Goal: Use online tool/utility: Utilize a website feature to perform a specific function

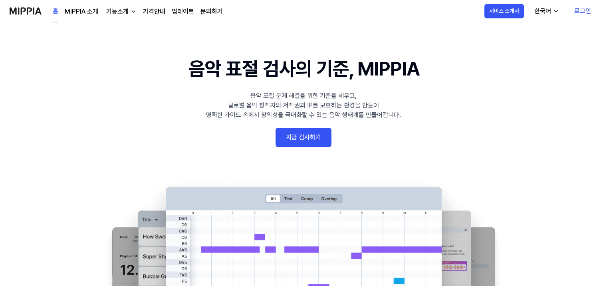
click at [323, 136] on link "지금 검사하기" at bounding box center [304, 137] width 56 height 19
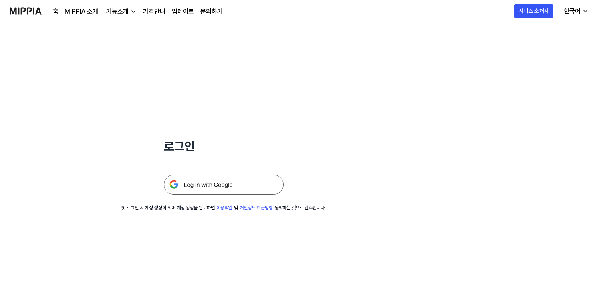
click at [236, 183] on img at bounding box center [224, 185] width 120 height 20
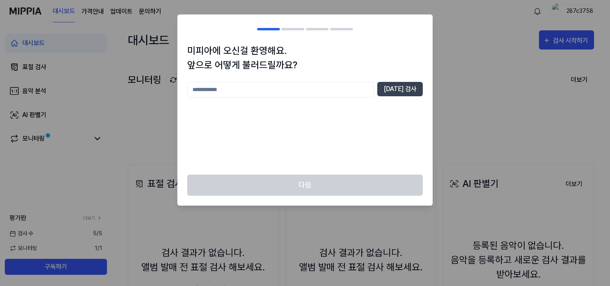
click at [366, 91] on input "text" at bounding box center [280, 90] width 187 height 16
type input "**"
click at [403, 90] on button "[DATE] 검사" at bounding box center [400, 89] width 46 height 14
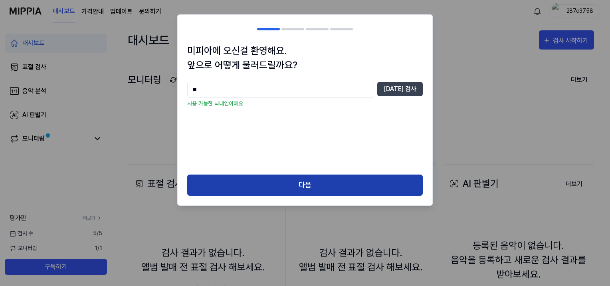
click at [369, 185] on button "다음" at bounding box center [305, 185] width 236 height 21
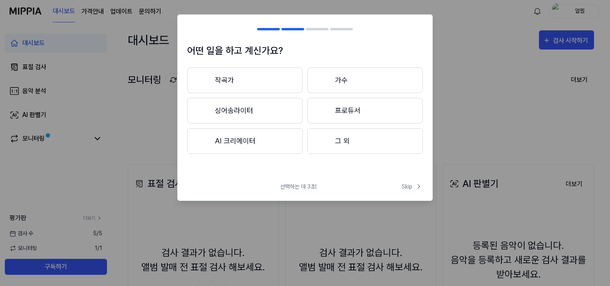
click at [262, 144] on button "AI 크리에이터" at bounding box center [244, 141] width 115 height 26
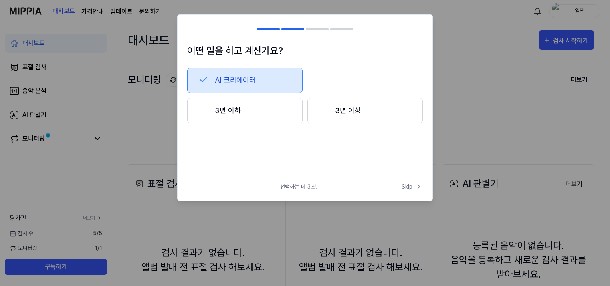
click at [258, 78] on button "AI 크리에이터" at bounding box center [244, 81] width 115 height 26
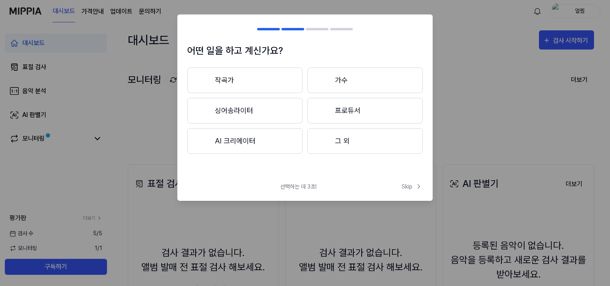
click at [260, 140] on button "AI 크리에이터" at bounding box center [244, 141] width 115 height 26
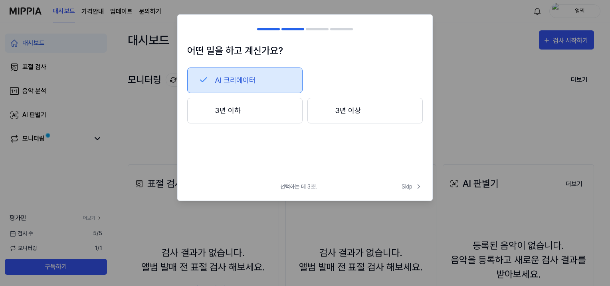
click at [266, 114] on button "3년 이하" at bounding box center [244, 111] width 115 height 26
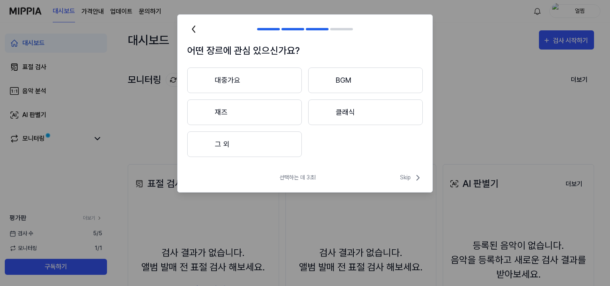
click at [265, 147] on button "그 외" at bounding box center [244, 144] width 115 height 26
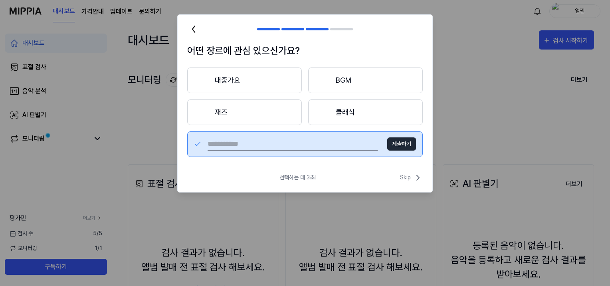
click at [326, 143] on input "text" at bounding box center [293, 144] width 170 height 13
type input "**"
click at [399, 141] on button "제출하기" at bounding box center [401, 143] width 29 height 13
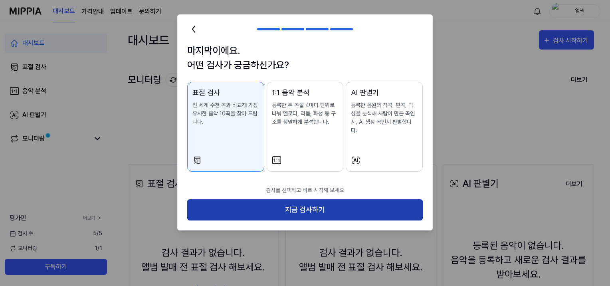
click at [311, 205] on button "지금 검사하기" at bounding box center [305, 209] width 236 height 21
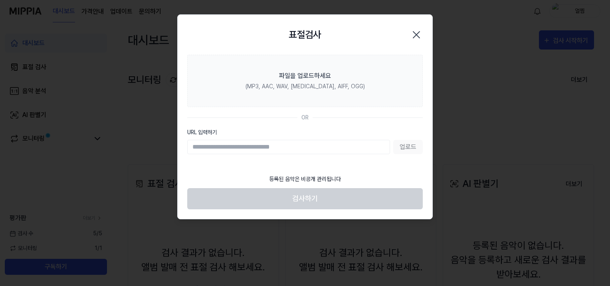
click at [272, 147] on input "URL 입력하기" at bounding box center [288, 147] width 203 height 14
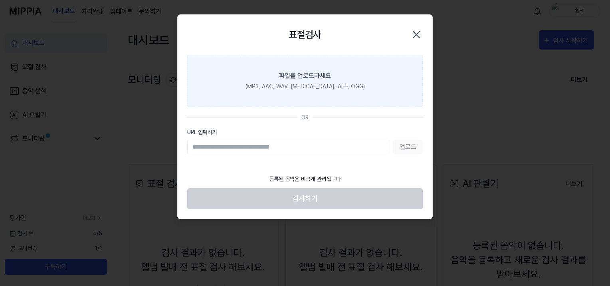
click at [306, 91] on label "파일을 업로드하세요 (MP3, AAC, WAV, [MEDICAL_DATA], AIFF, OGG)" at bounding box center [305, 81] width 236 height 52
click at [0, 0] on input "파일을 업로드하세요 (MP3, AAC, WAV, [MEDICAL_DATA], AIFF, OGG)" at bounding box center [0, 0] width 0 height 0
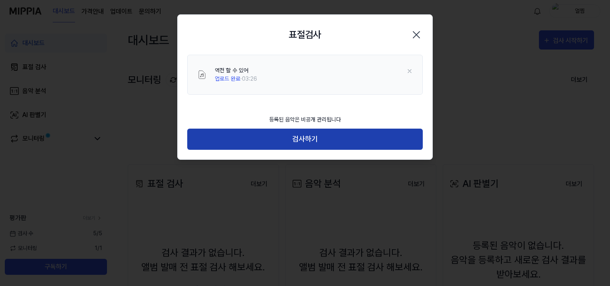
click at [324, 138] on button "검사하기" at bounding box center [305, 139] width 236 height 21
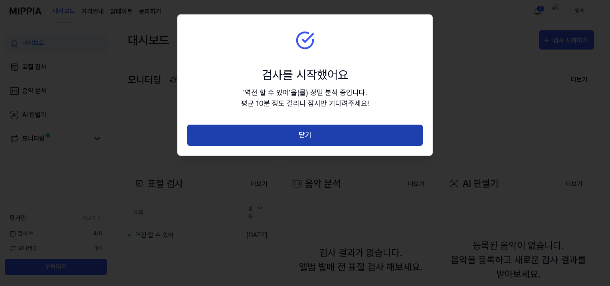
click at [324, 135] on button "닫기" at bounding box center [305, 135] width 236 height 21
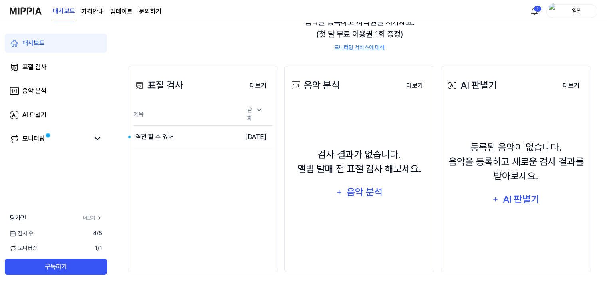
scroll to position [100, 0]
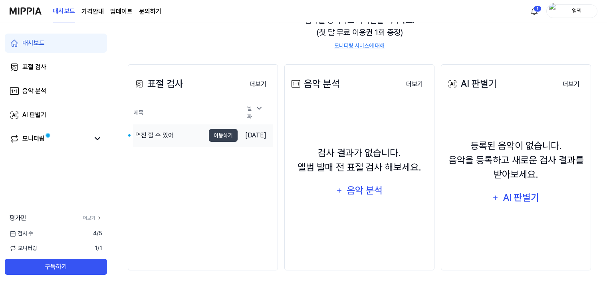
click at [161, 132] on div "역전 할 수 있어" at bounding box center [154, 136] width 38 height 10
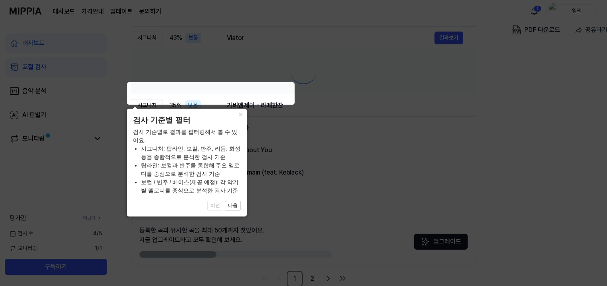
scroll to position [0, 0]
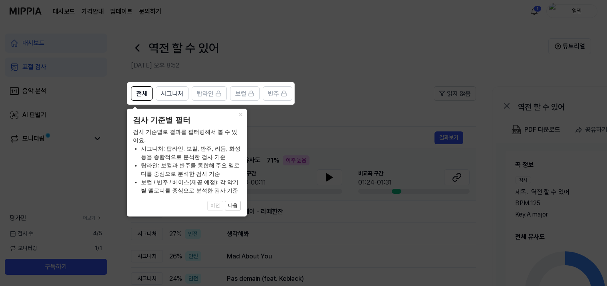
click at [294, 119] on icon at bounding box center [305, 143] width 610 height 286
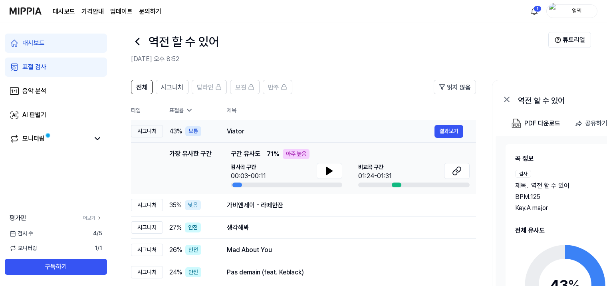
scroll to position [80, 0]
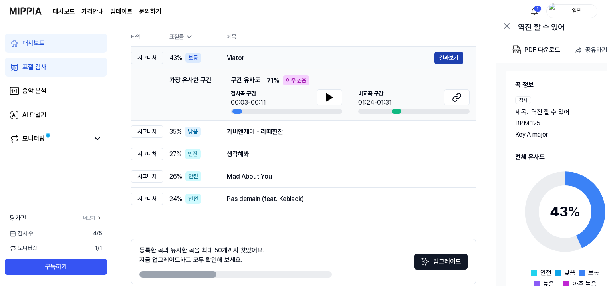
click at [448, 58] on button "결과보기" at bounding box center [449, 58] width 29 height 13
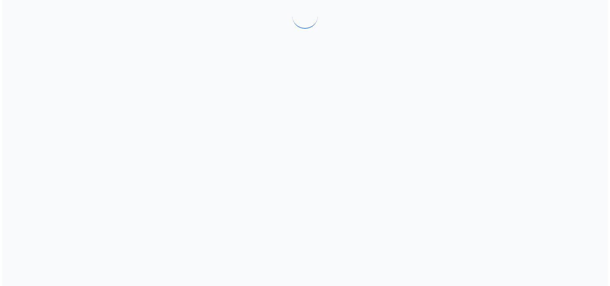
scroll to position [0, 0]
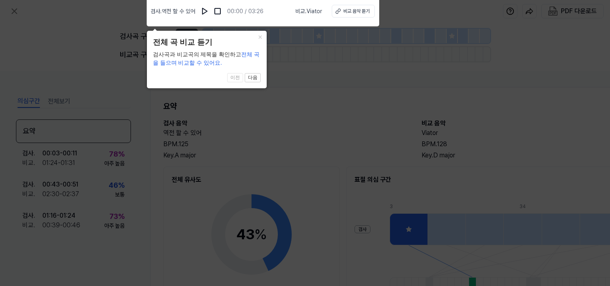
click at [307, 66] on icon at bounding box center [305, 141] width 610 height 290
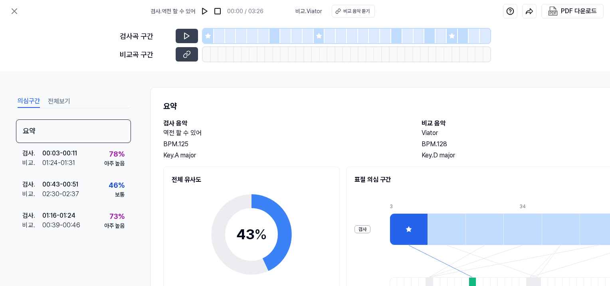
click at [286, 160] on div "요약 검사 음악 역전 할 수 있어 BPM. 125 Key. A major 비교 음악 Viator BPM. 128 Key. D major 전체 …" at bounding box center [413, 248] width 527 height 322
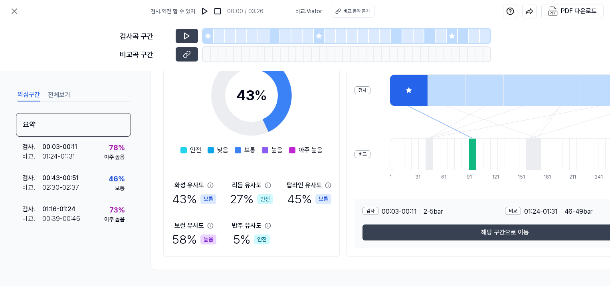
scroll to position [142, 0]
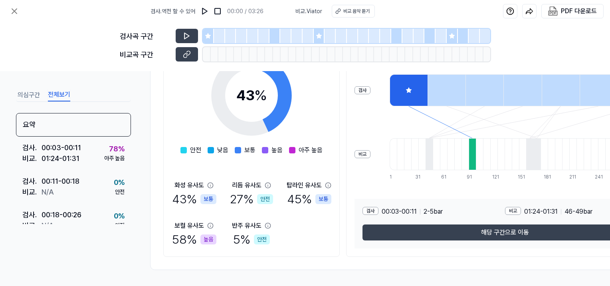
click at [65, 96] on button "전체보기" at bounding box center [59, 95] width 22 height 13
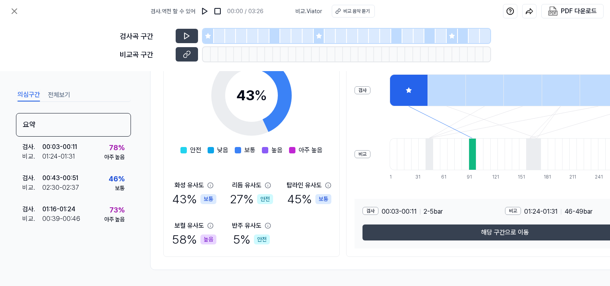
click at [34, 95] on button "의심구간" at bounding box center [29, 95] width 22 height 13
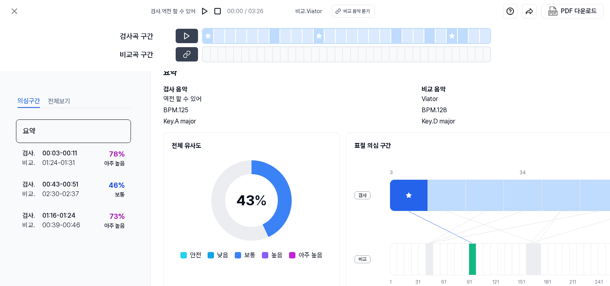
scroll to position [22, 0]
